Goal: Information Seeking & Learning: Learn about a topic

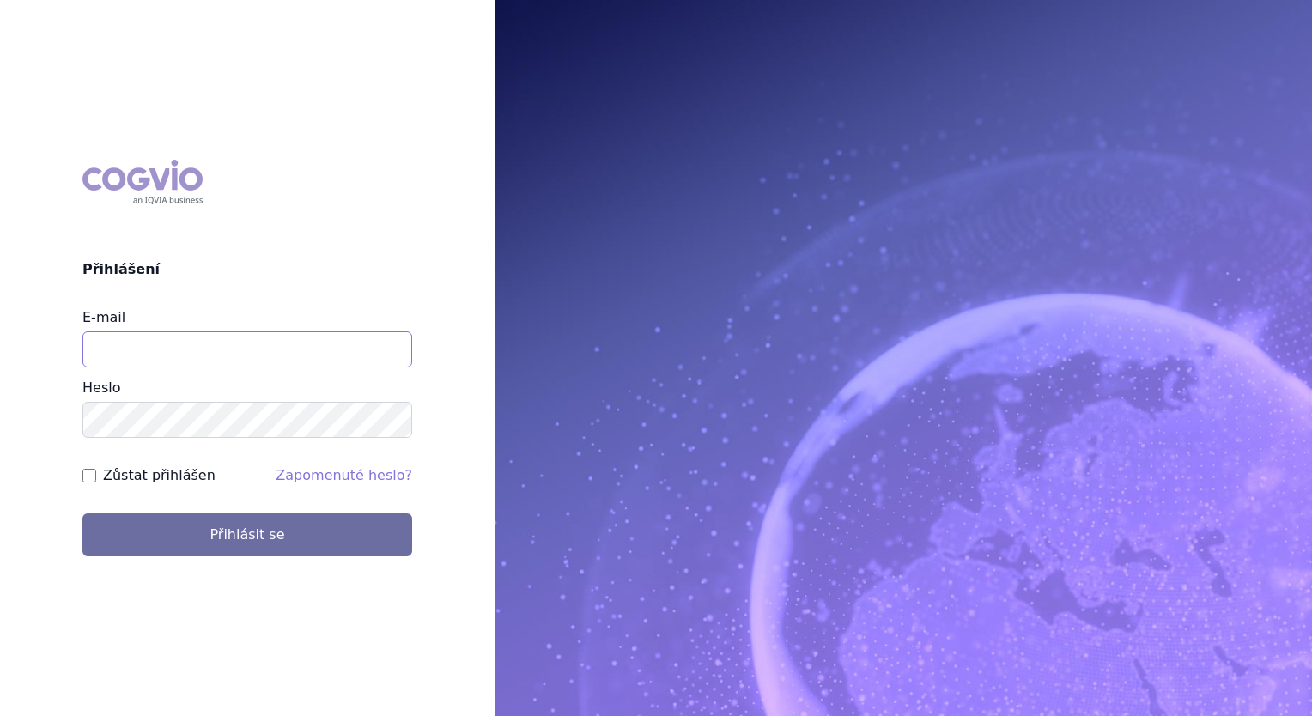
click at [312, 338] on input "E-mail" at bounding box center [247, 349] width 330 height 36
type input "balint.pasztor@lilly.com"
click at [82, 513] on button "Přihlásit se" at bounding box center [247, 534] width 330 height 43
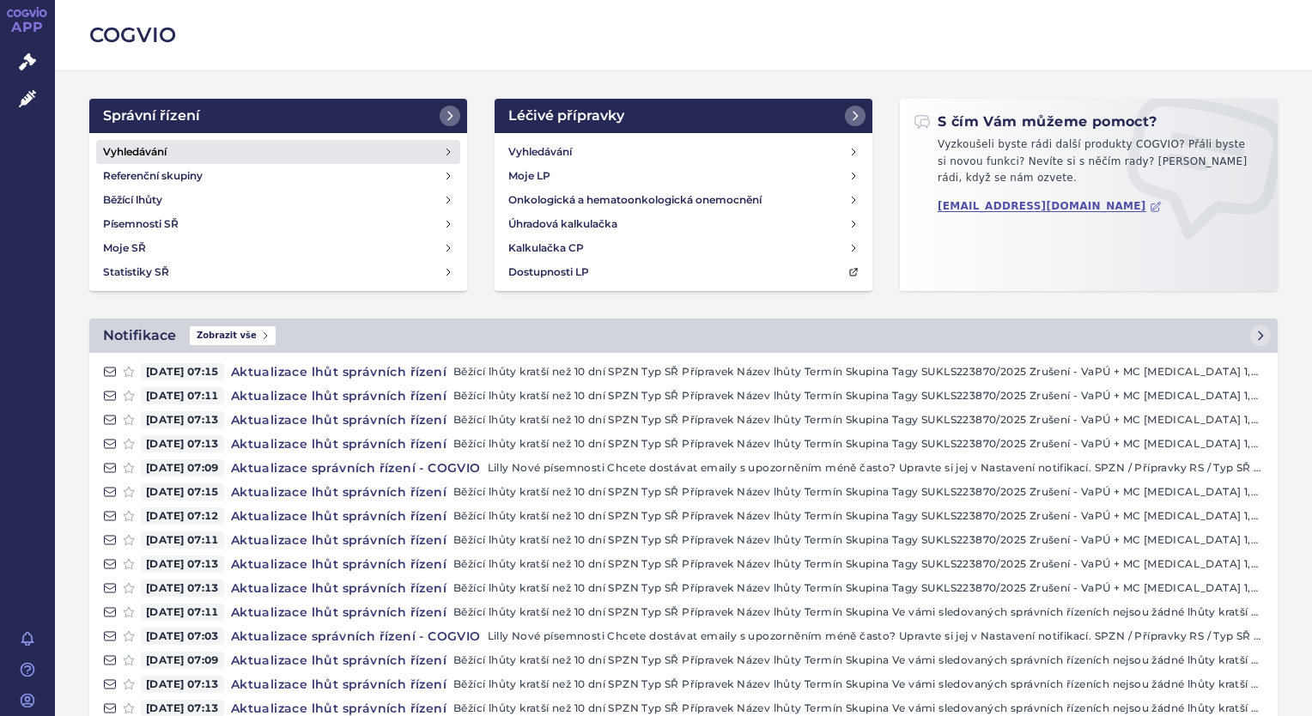
click at [276, 154] on link "Vyhledávání" at bounding box center [278, 152] width 364 height 24
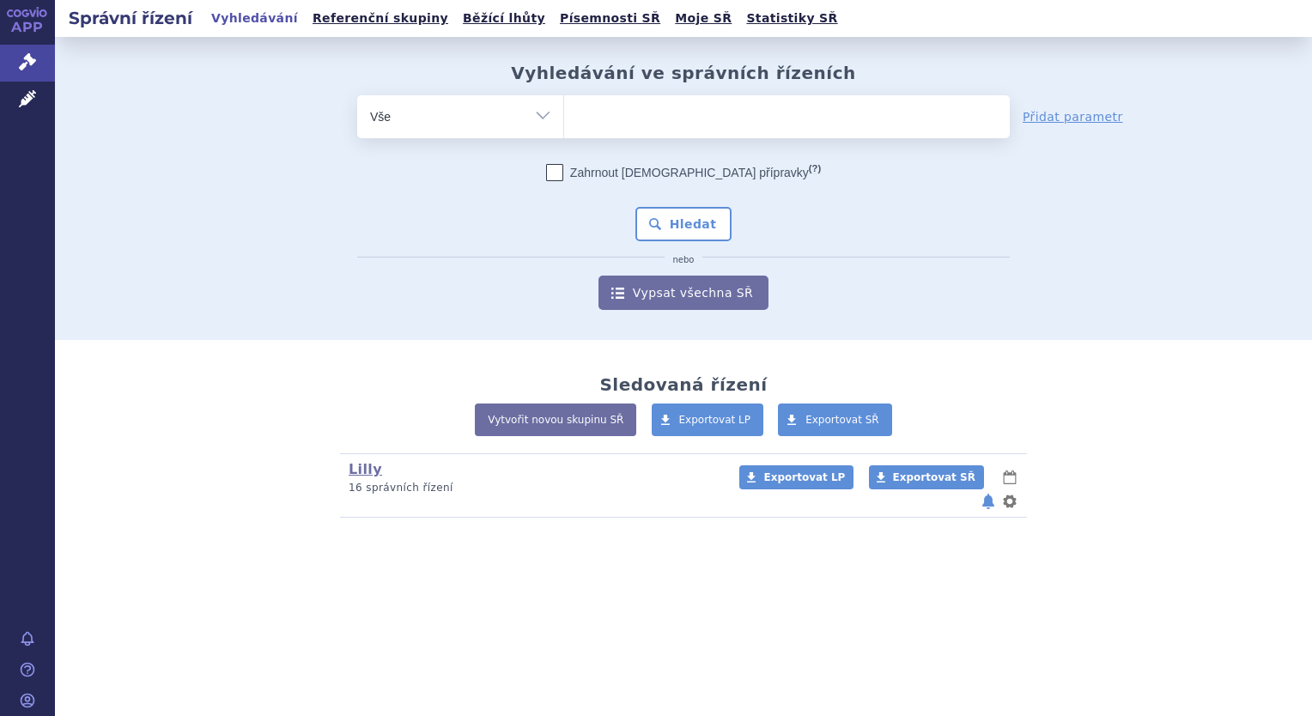
click at [611, 116] on ul at bounding box center [787, 113] width 446 height 36
click at [564, 116] on select at bounding box center [563, 115] width 1 height 43
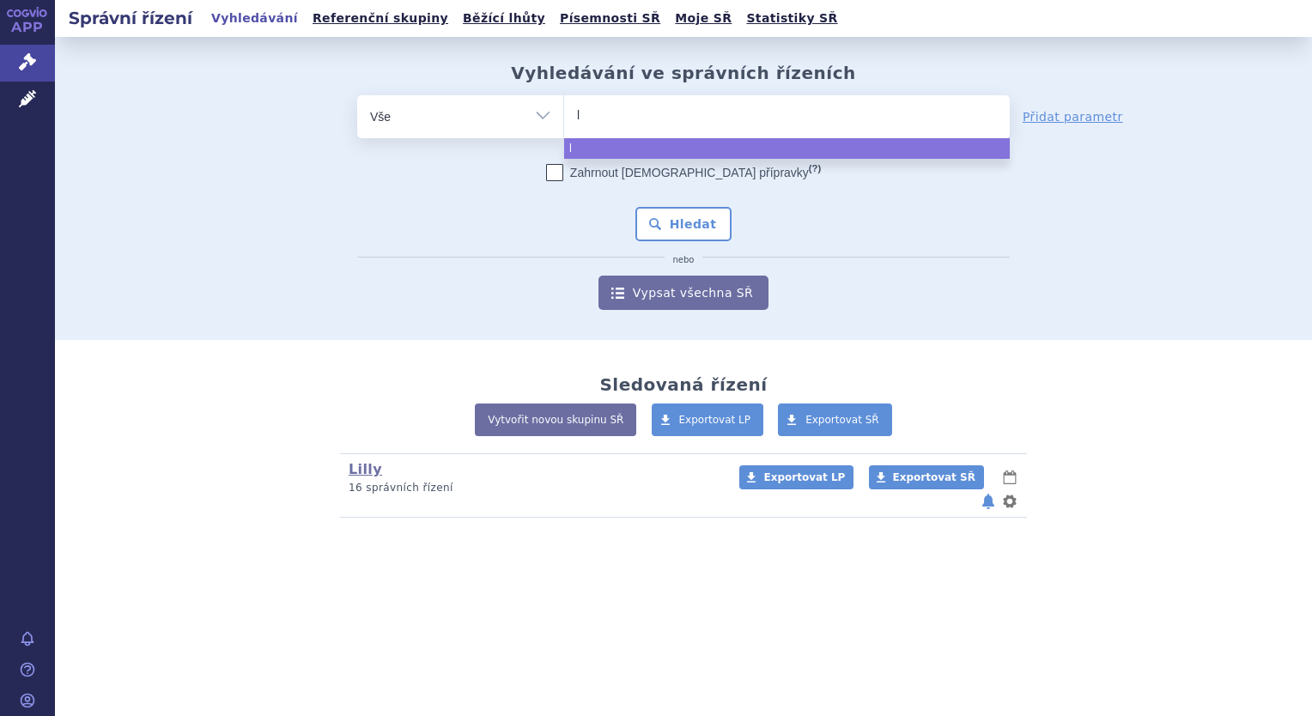
type input "le"
type input "leq"
type input "leqe"
type input "leqem"
type input "leqemb"
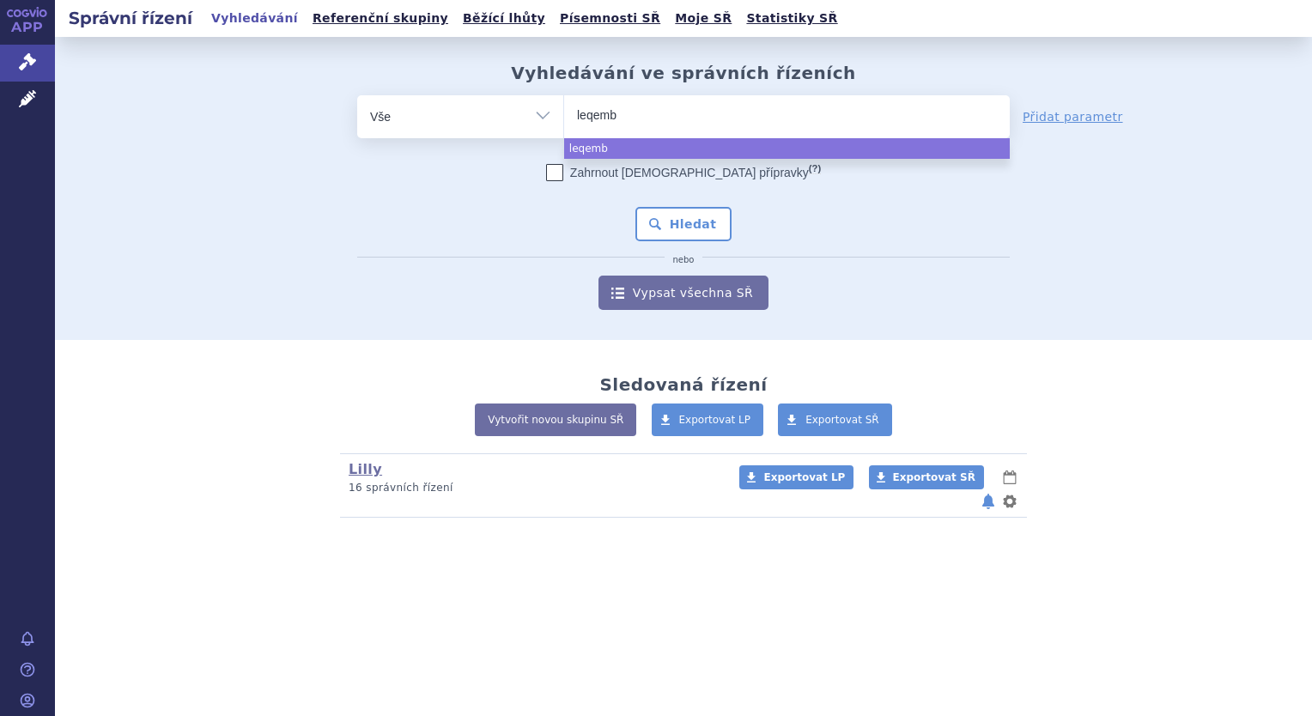
type input "leqembi"
select select "leqembi"
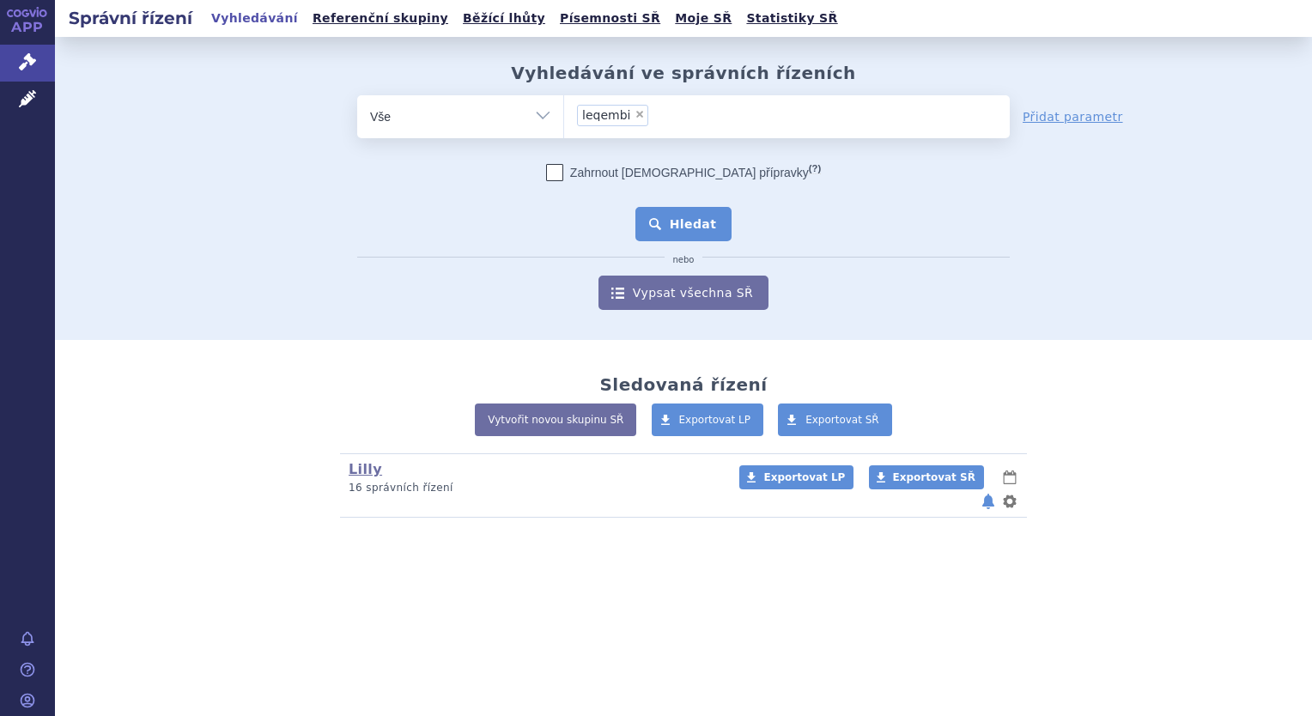
click at [701, 222] on button "Hledat" at bounding box center [683, 224] width 97 height 34
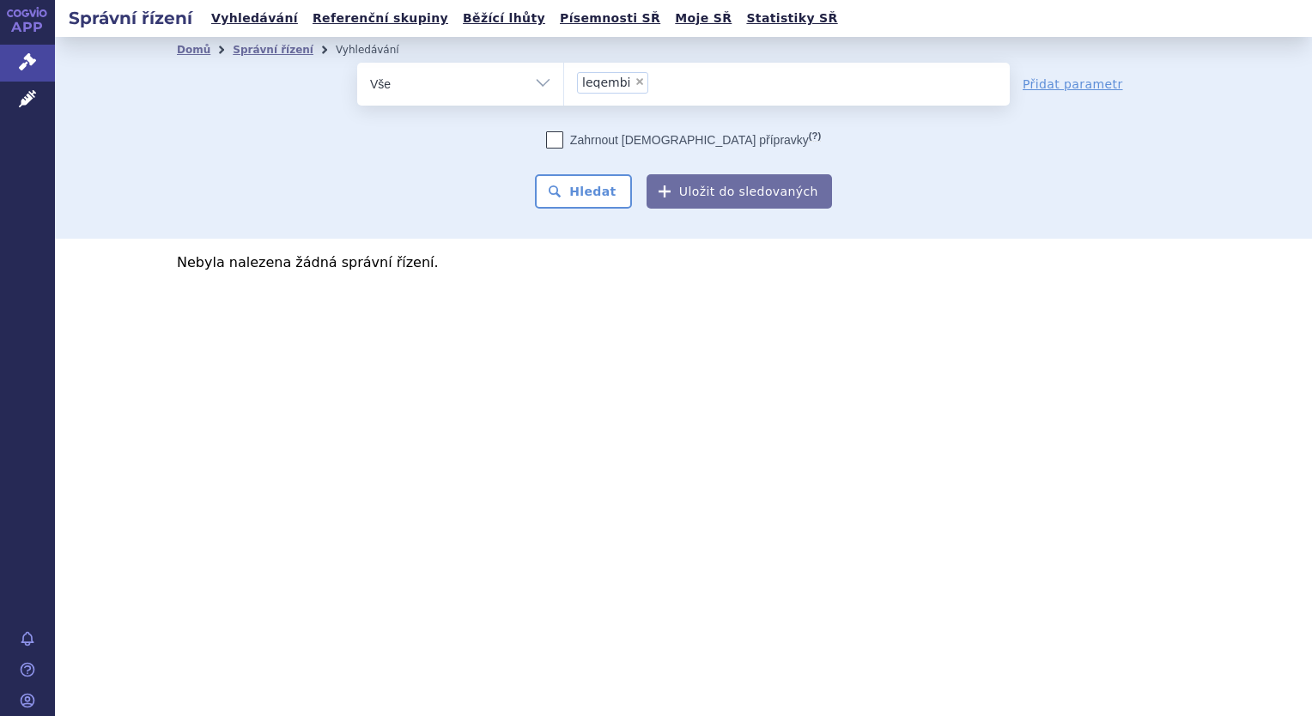
click at [683, 88] on ul "× leqembi" at bounding box center [787, 82] width 446 height 38
click at [564, 88] on select "leqembi" at bounding box center [563, 83] width 1 height 43
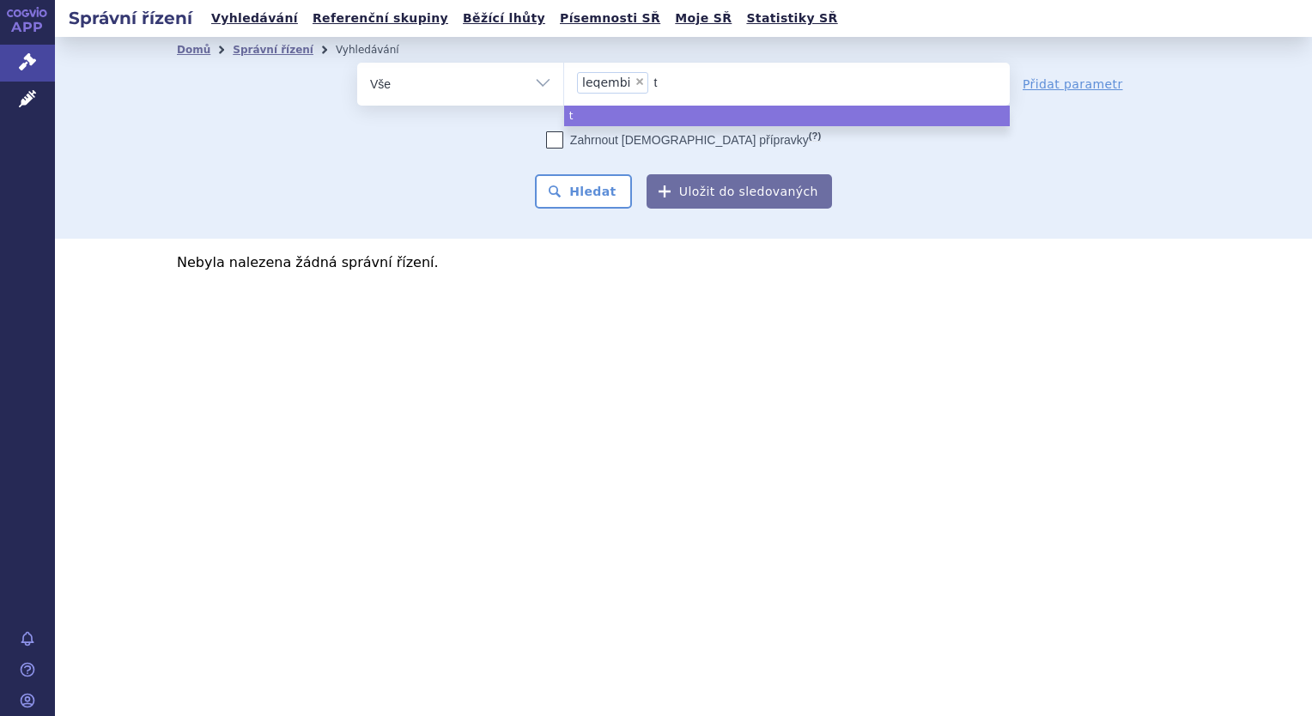
type input "tr"
type input "tre"
type input "trem"
type input "tremf"
type input "tremfy"
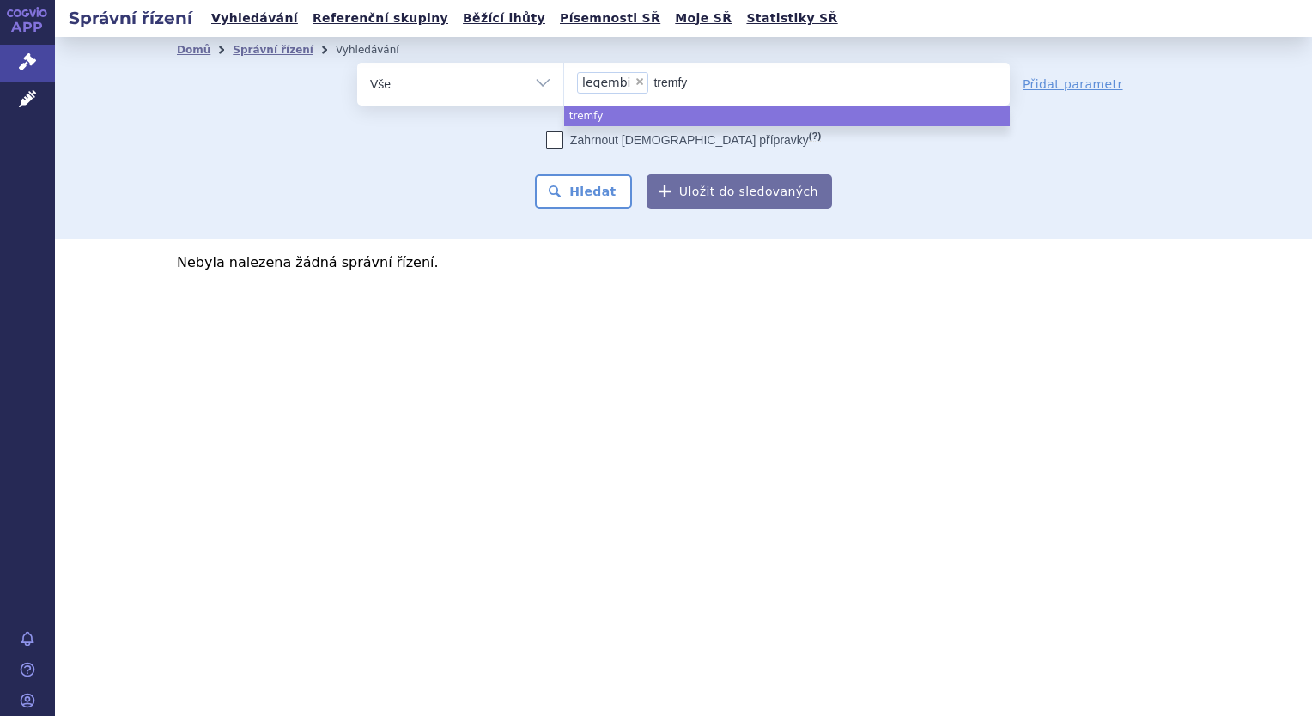
type input "tremfya"
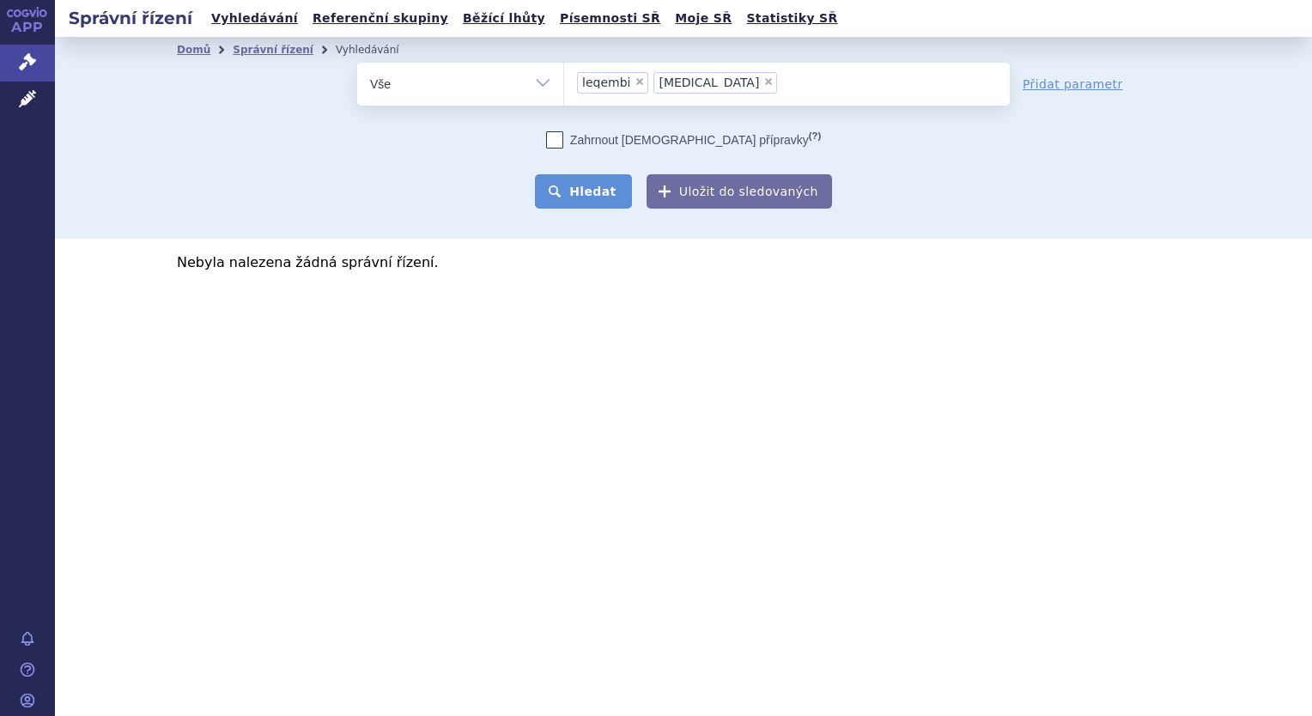
click at [609, 194] on button "Hledat" at bounding box center [583, 191] width 97 height 34
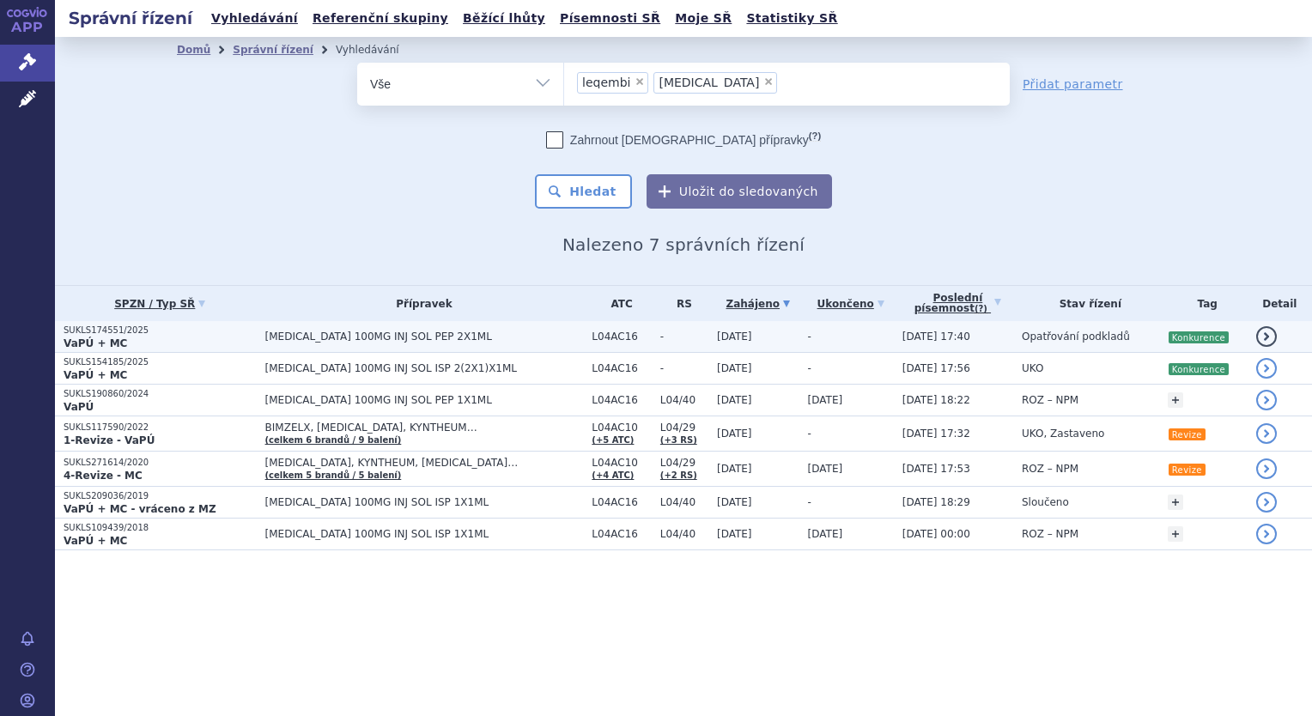
click at [592, 340] on span "L04AC16" at bounding box center [622, 337] width 60 height 12
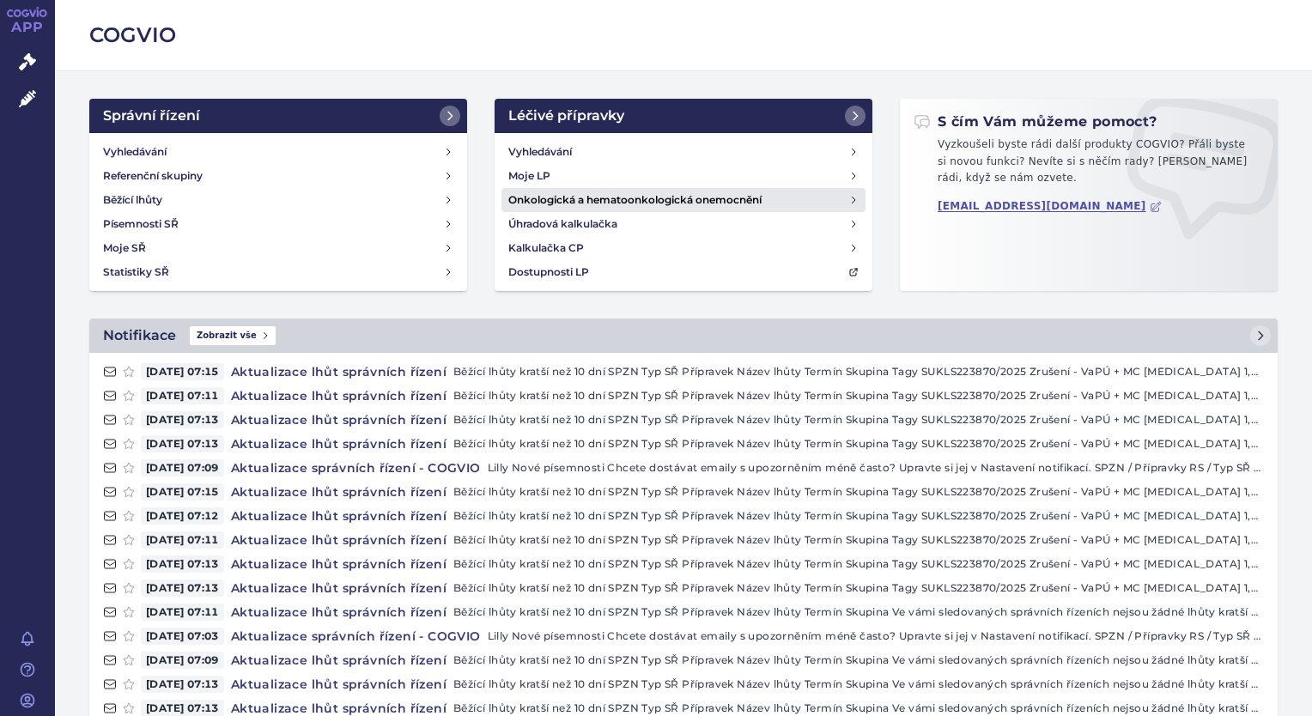
click at [693, 203] on h4 "Onkologická a hematoonkologická onemocnění" at bounding box center [634, 199] width 253 height 17
